Goal: Check status

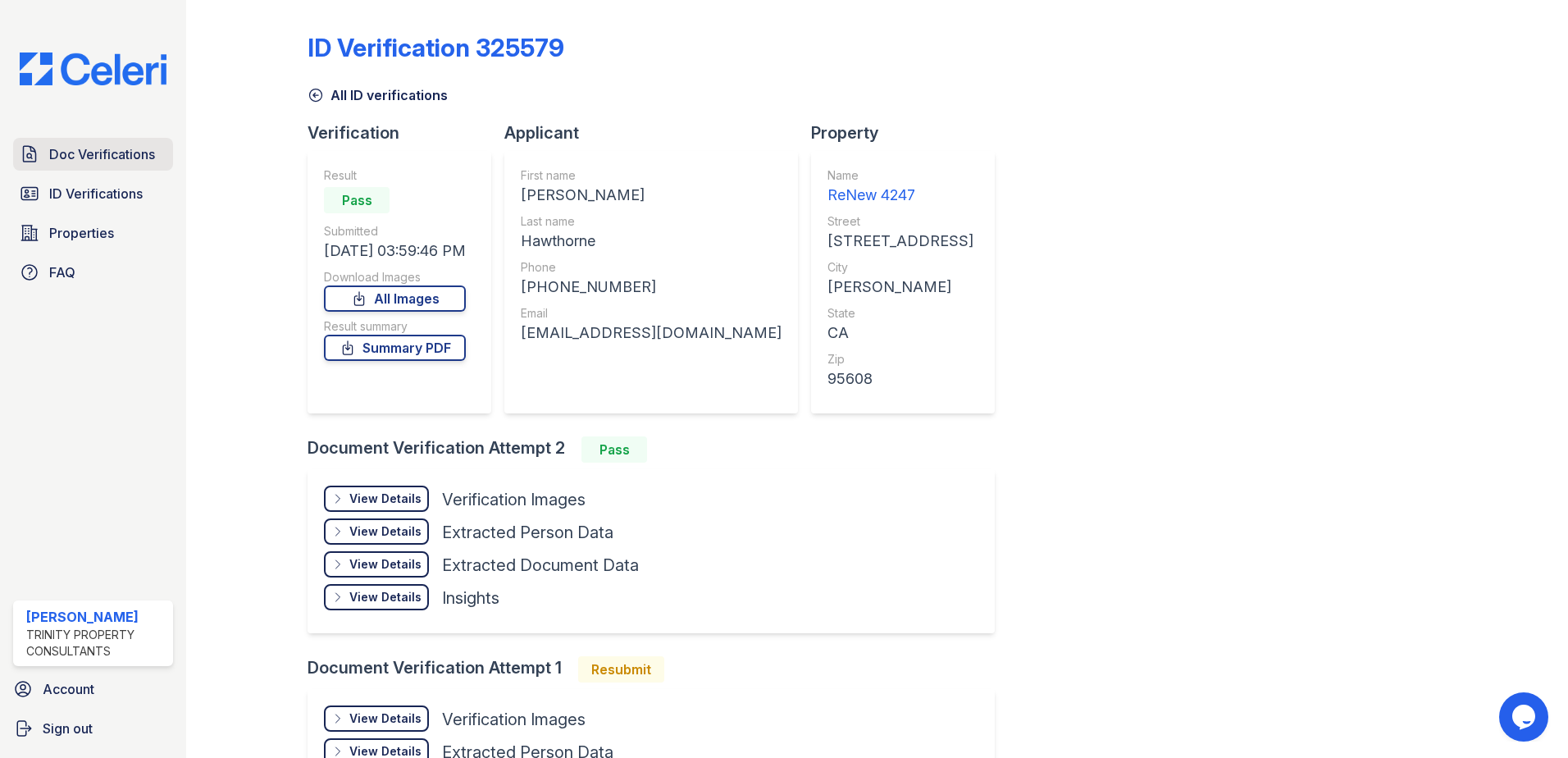
scroll to position [174, 0]
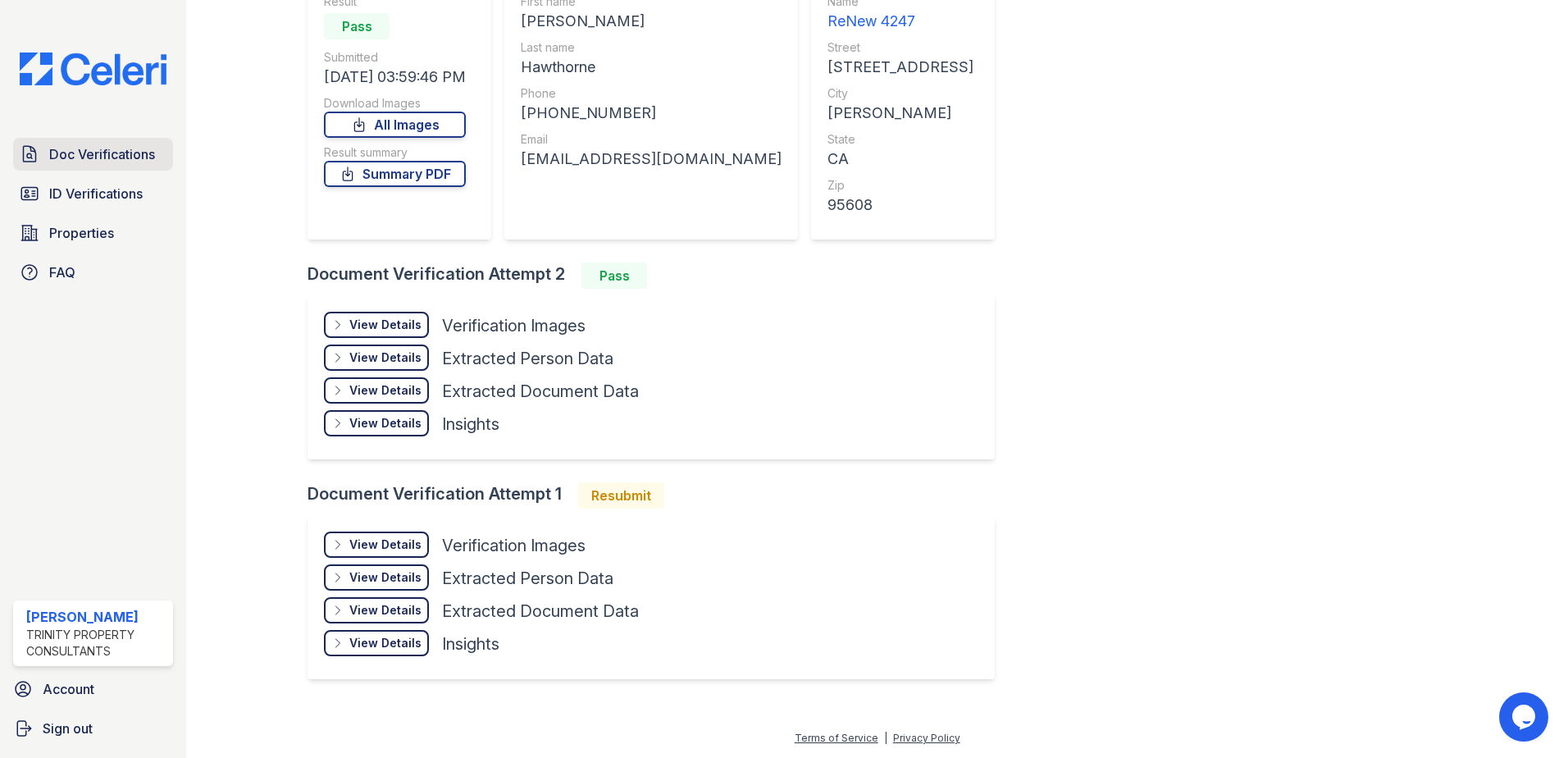
click at [127, 156] on span "Doc Verifications" at bounding box center [102, 154] width 106 height 20
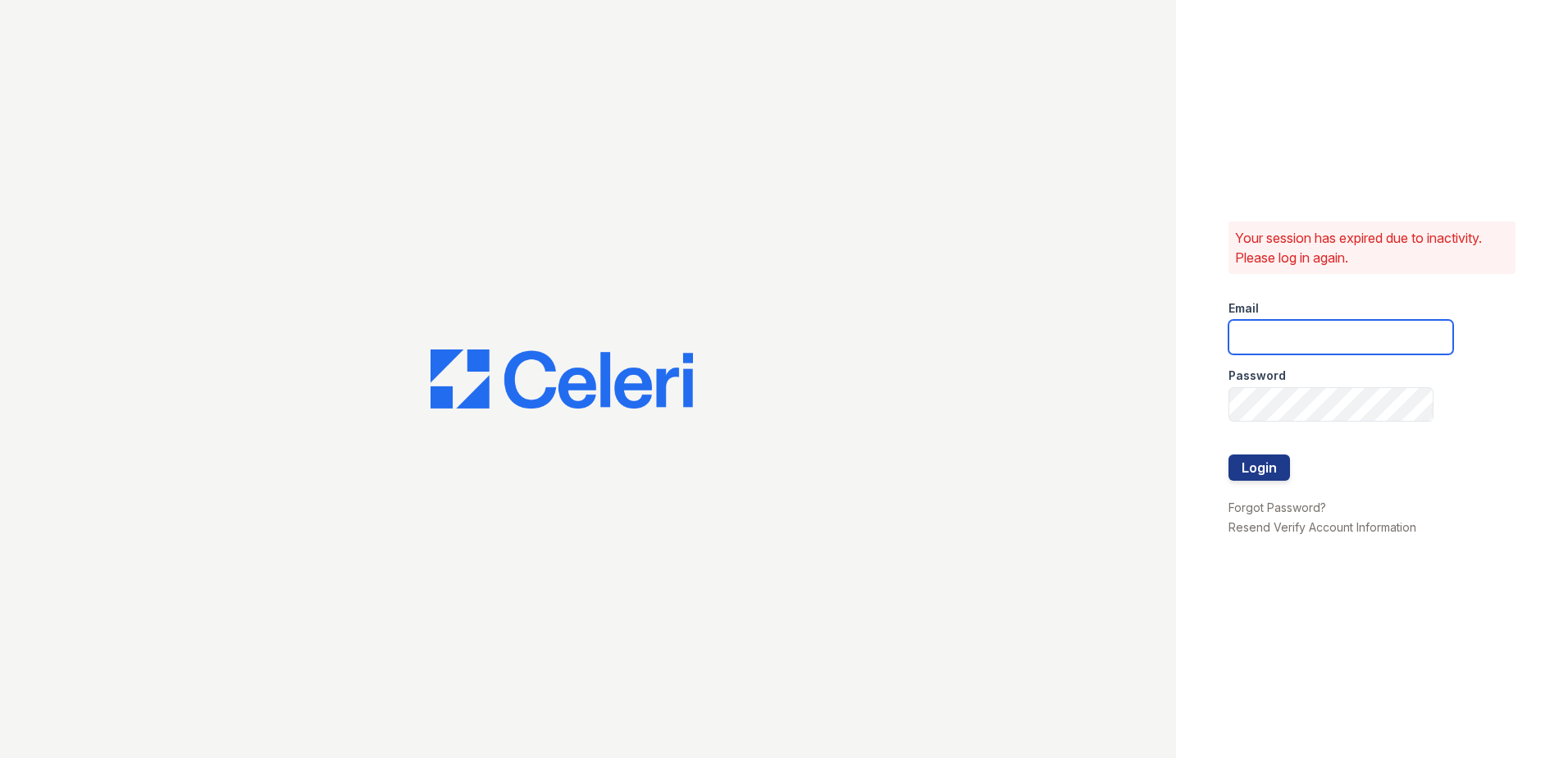
type input "[EMAIL_ADDRESS][DOMAIN_NAME]"
click at [1265, 459] on button "Login" at bounding box center [1259, 468] width 62 height 26
